Goal: Find specific page/section: Find specific page/section

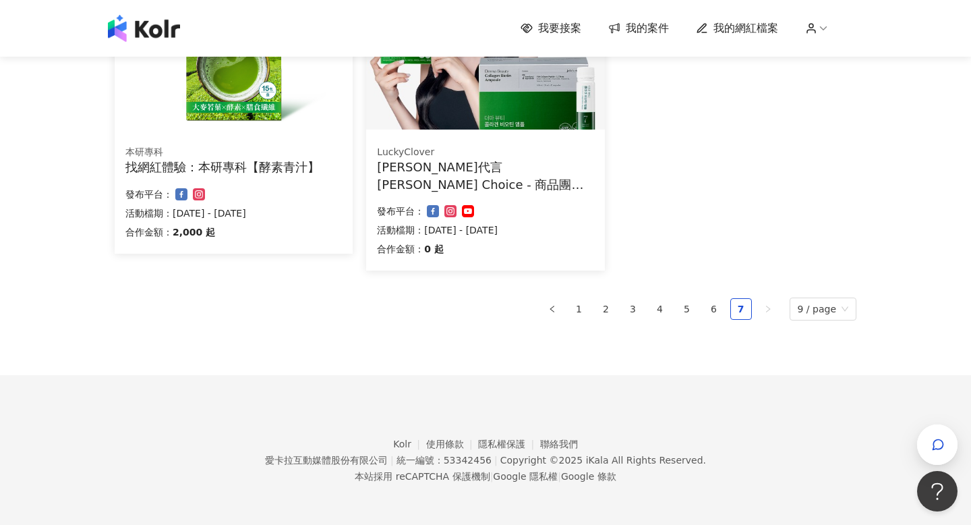
click at [148, 30] on img at bounding box center [144, 28] width 72 height 27
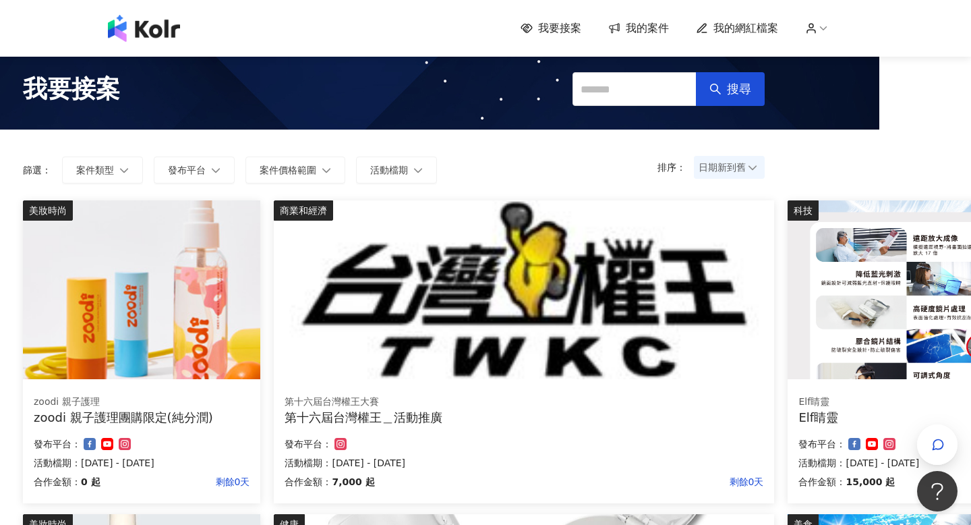
scroll to position [0, 92]
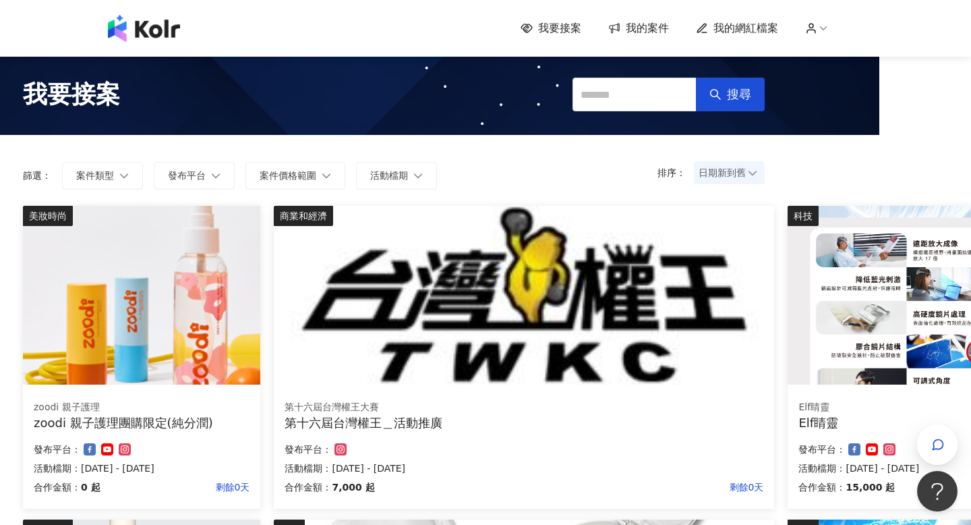
click at [755, 31] on span "我的網紅檔案" at bounding box center [746, 28] width 65 height 15
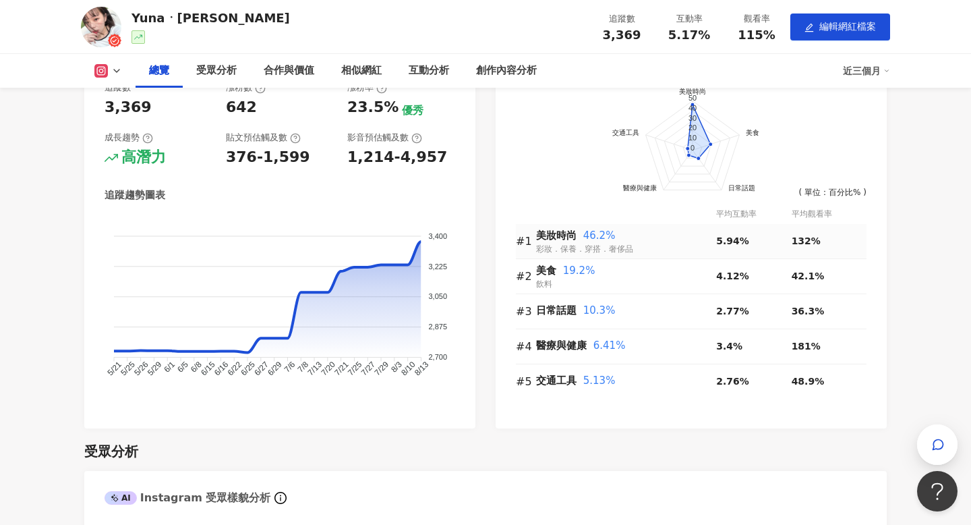
scroll to position [568, 0]
